Goal: Information Seeking & Learning: Understand process/instructions

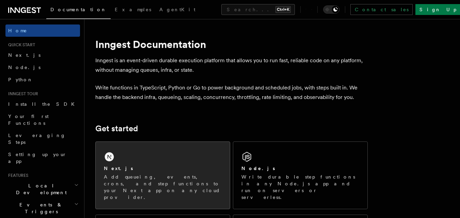
click at [134, 164] on div "Next.js Add queueing, events, crons, and step functions to your Next app on any…" at bounding box center [163, 175] width 134 height 67
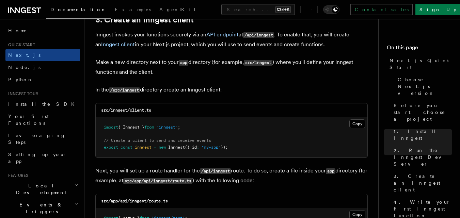
scroll to position [817, 0]
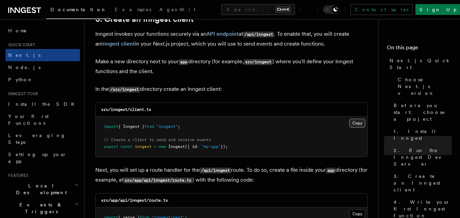
click at [358, 123] on button "Copy Copied" at bounding box center [357, 123] width 16 height 9
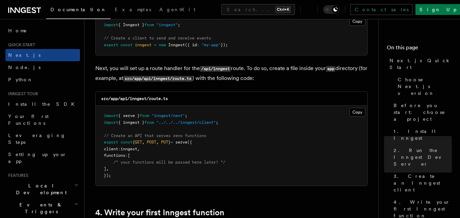
scroll to position [919, 0]
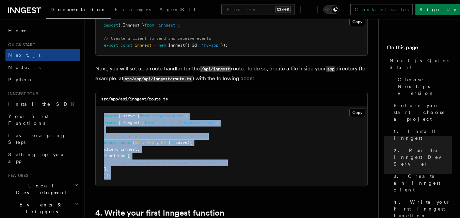
drag, startPoint x: 101, startPoint y: 114, endPoint x: 117, endPoint y: 178, distance: 65.6
click at [117, 178] on pre "import { serve } from "inngest/next" ; import { inngest } from "../../../innges…" at bounding box center [232, 146] width 272 height 80
copy code "import { serve } from "inngest/next" ; import { inngest } from "../../../innges…"
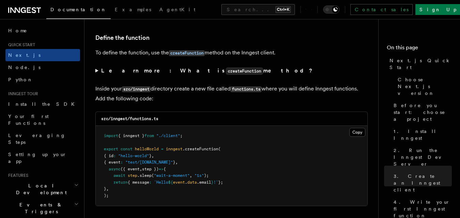
scroll to position [1152, 0]
